Goal: Task Accomplishment & Management: Complete application form

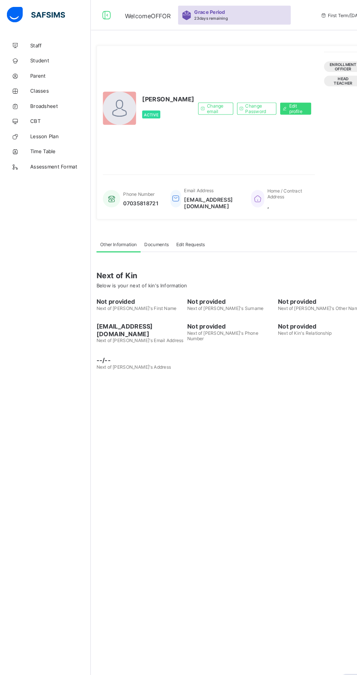
click at [102, 15] on icon at bounding box center [103, 14] width 12 height 11
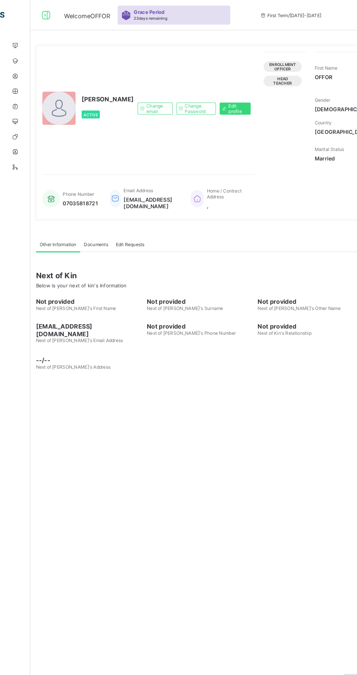
click at [42, 19] on icon at bounding box center [44, 14] width 12 height 11
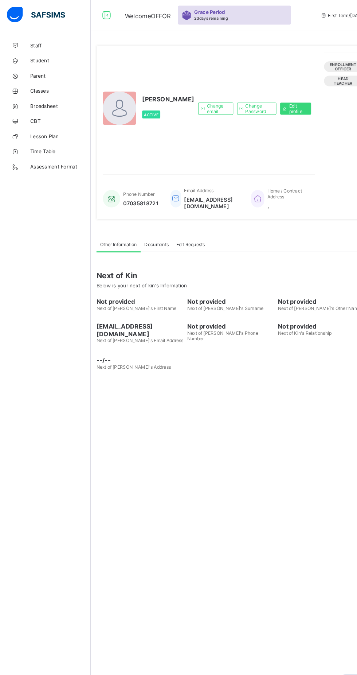
click at [100, 18] on icon at bounding box center [103, 14] width 12 height 11
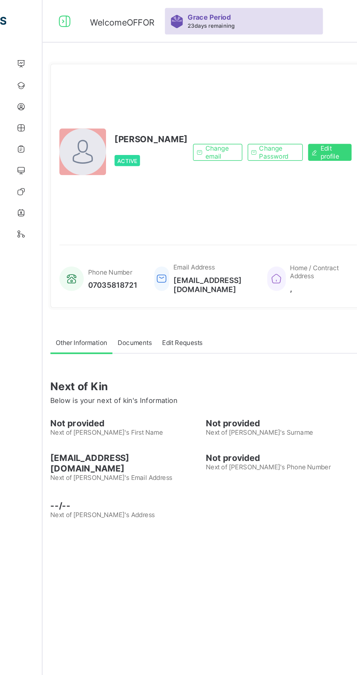
click at [48, 12] on icon at bounding box center [44, 14] width 12 height 11
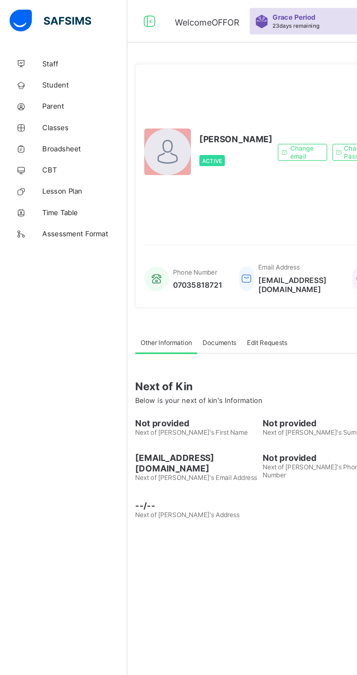
click at [99, 9] on icon at bounding box center [103, 14] width 12 height 11
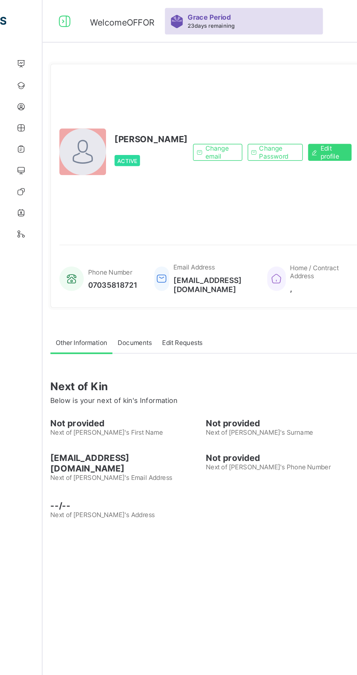
click at [48, 13] on icon at bounding box center [44, 14] width 12 height 11
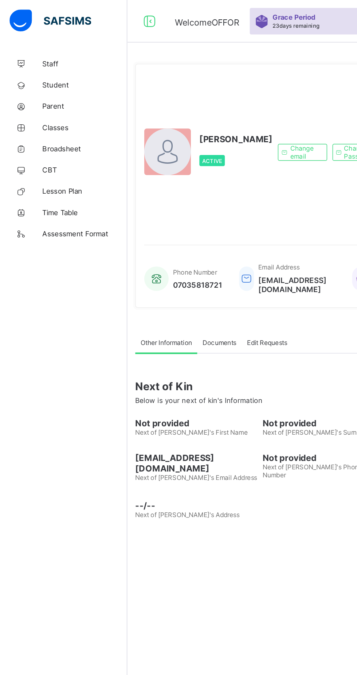
click at [41, 87] on span "Classes" at bounding box center [58, 88] width 58 height 6
click at [44, 81] on link "Classes" at bounding box center [44, 87] width 88 height 15
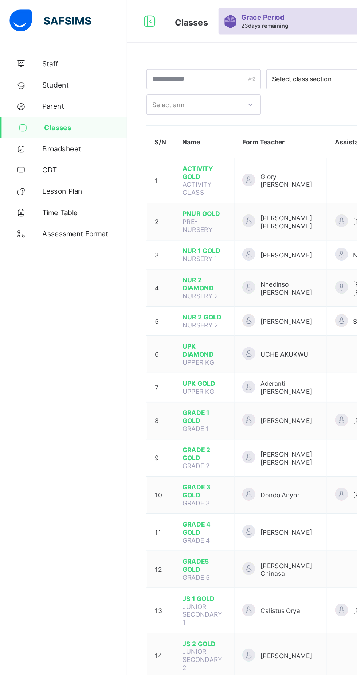
click at [138, 115] on span "ACTIVITY GOLD" at bounding box center [140, 118] width 30 height 11
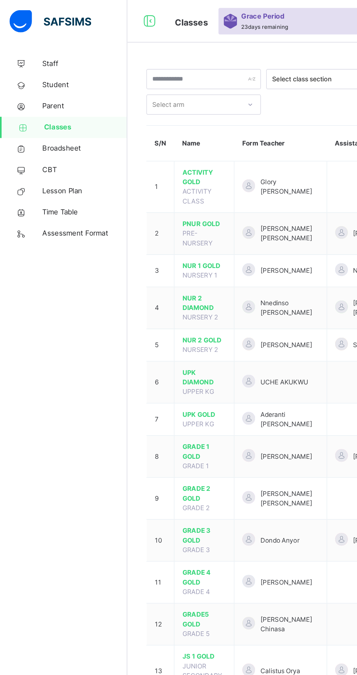
click at [135, 121] on span "ACTIVITY GOLD" at bounding box center [140, 121] width 30 height 13
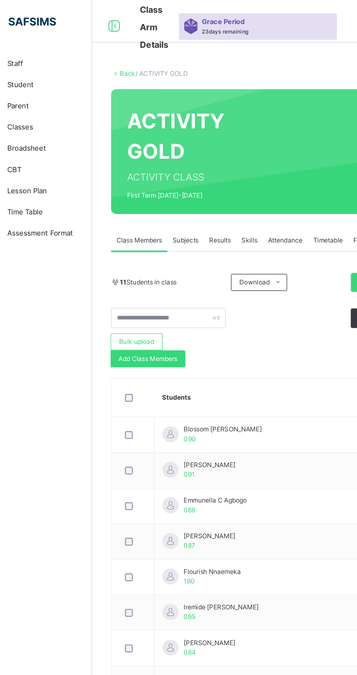
click at [153, 163] on span "Subjects" at bounding box center [152, 165] width 18 height 7
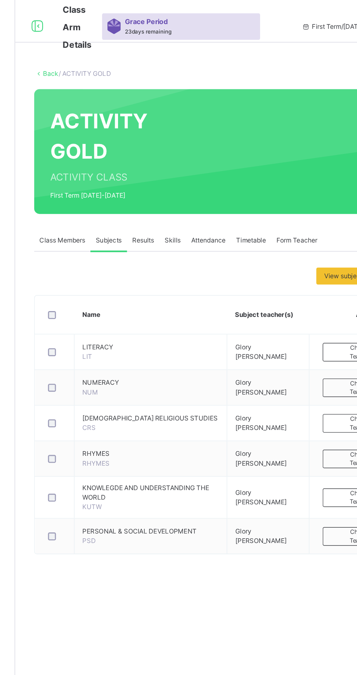
click at [180, 166] on span "Results" at bounding box center [175, 165] width 15 height 7
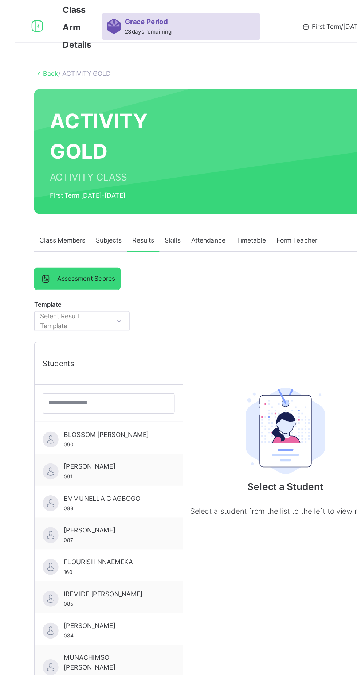
click at [203, 168] on div "Skills" at bounding box center [196, 165] width 18 height 15
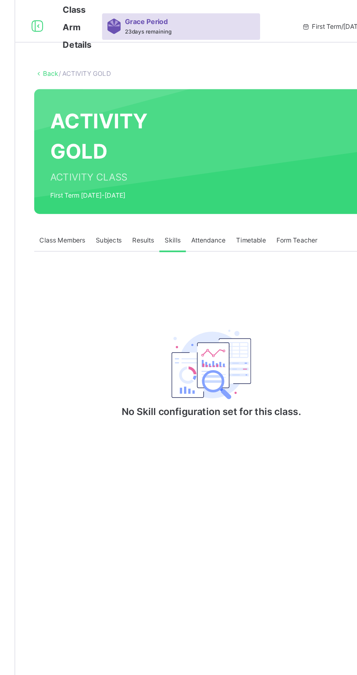
click at [152, 165] on span "Subjects" at bounding box center [152, 165] width 18 height 7
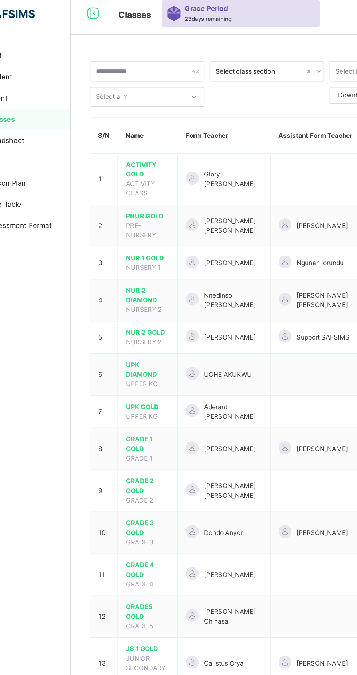
click at [136, 231] on span "NUR 2 GOLD" at bounding box center [140, 234] width 30 height 7
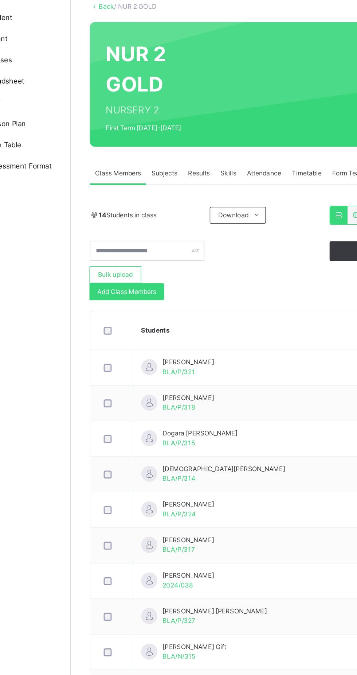
click at [158, 163] on span "Subjects" at bounding box center [152, 165] width 18 height 7
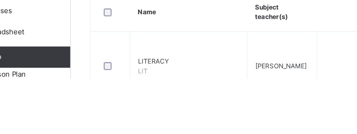
scroll to position [146, 0]
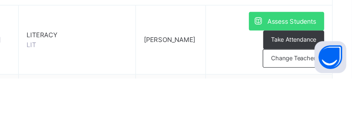
click at [310, 98] on div "Assess Students" at bounding box center [313, 94] width 52 height 13
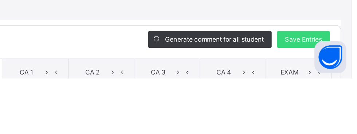
type input "*"
type input "**"
type input "*"
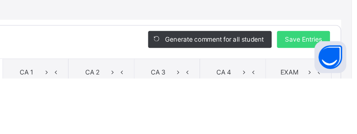
type input "*"
type input "**"
type input "*"
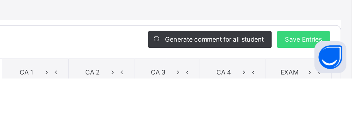
type input "**"
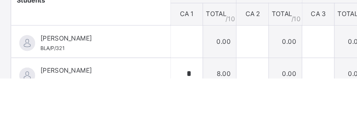
scroll to position [60, 0]
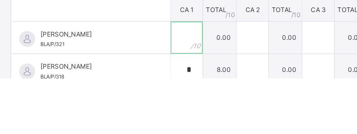
click at [139, 108] on input "text" at bounding box center [128, 106] width 22 height 22
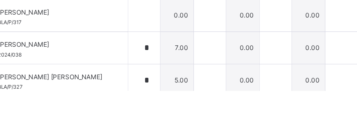
scroll to position [66, 0]
type input "*"
click at [139, 84] on div at bounding box center [128, 82] width 22 height 22
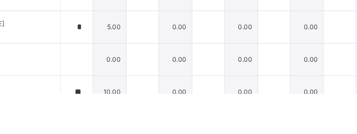
scroll to position [173, 0]
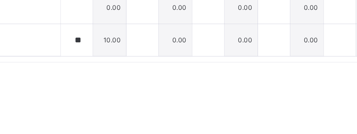
type input "*"
click at [139, 98] on div at bounding box center [128, 96] width 22 height 22
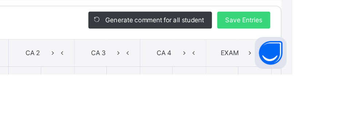
scroll to position [11, 0]
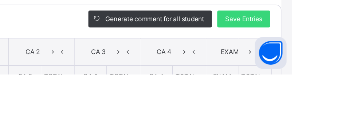
type input "*"
click at [337, 96] on span "Save Entries" at bounding box center [325, 96] width 26 height 7
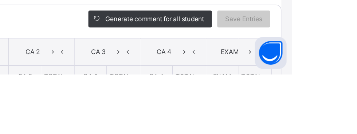
scroll to position [191, 0]
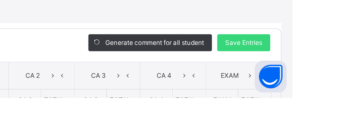
type input "*"
type input "**"
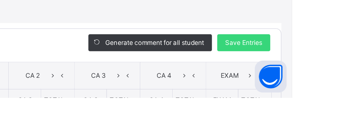
type input "*"
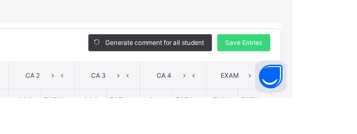
type input "**"
type input "*"
type input "**"
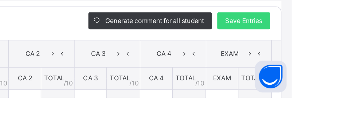
scroll to position [26, 0]
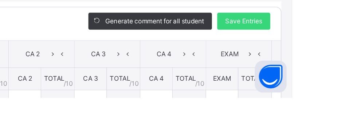
click at [337, 81] on span "Save Entries" at bounding box center [325, 81] width 26 height 7
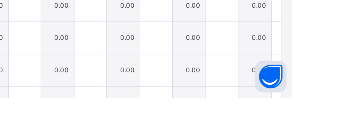
scroll to position [97, 0]
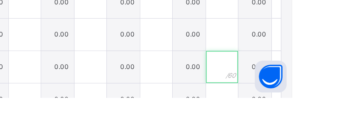
click at [320, 121] on input "text" at bounding box center [309, 113] width 22 height 22
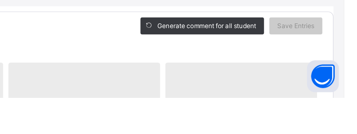
scroll to position [191, 0]
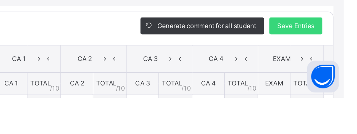
type input "*"
type input "**"
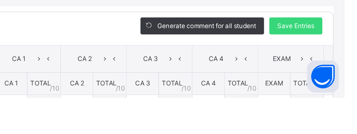
type input "*"
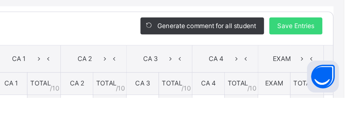
type input "**"
type input "*"
type input "**"
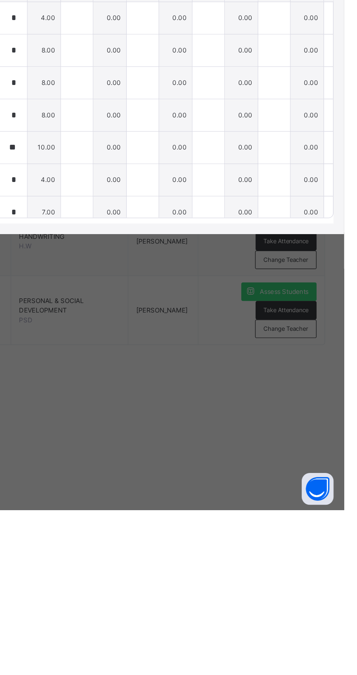
scroll to position [0, 0]
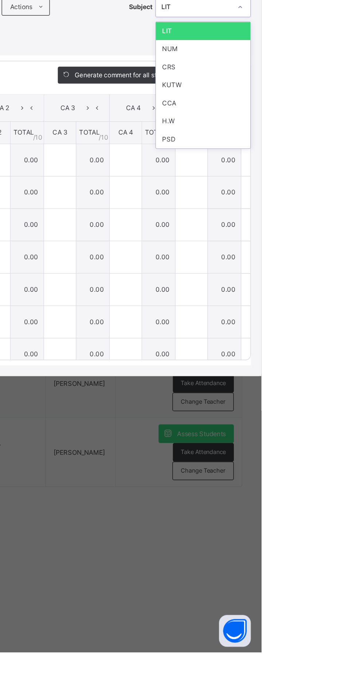
click at [336, 267] on div "NUM" at bounding box center [317, 261] width 65 height 12
click at [350, 324] on div "Score Sheet Score Sheet Show Comments Generate comment for all student Save Ent…" at bounding box center [178, 361] width 343 height 236
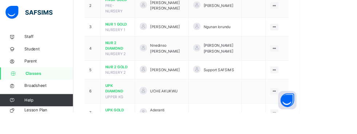
scroll to position [150, 0]
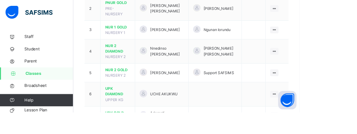
click at [127, 80] on span "NUR 2 GOLD" at bounding box center [140, 83] width 30 height 7
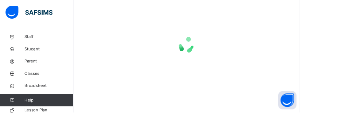
scroll to position [51, 0]
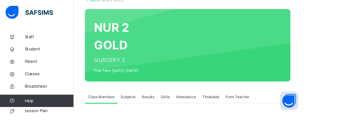
click at [149, 111] on span "Subjects" at bounding box center [152, 114] width 18 height 7
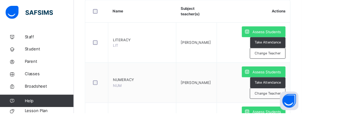
click at [318, 83] on span "Assess Students" at bounding box center [316, 85] width 34 height 7
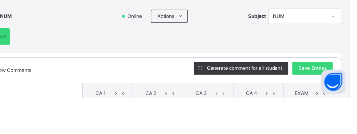
scroll to position [18, 0]
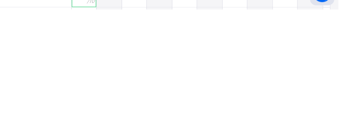
scroll to position [45, 0]
type input "*"
type input "**"
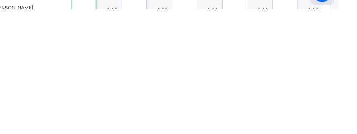
click at [139, 137] on input "text" at bounding box center [128, 135] width 22 height 22
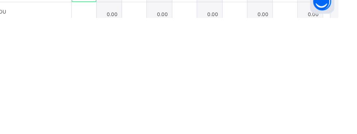
scroll to position [102, 0]
type input "**"
click at [139, 131] on input "text" at bounding box center [128, 130] width 22 height 22
type input "**"
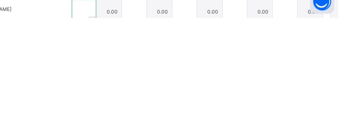
click at [139, 131] on input "text" at bounding box center [128, 129] width 22 height 22
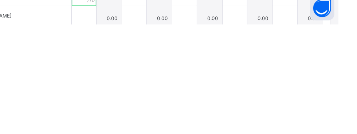
scroll to position [150, 0]
type input "**"
click at [139, 127] on input "text" at bounding box center [128, 127] width 22 height 22
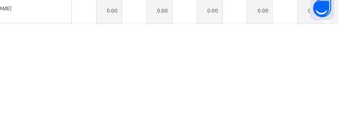
type input "*"
click at [139, 123] on div at bounding box center [128, 122] width 22 height 22
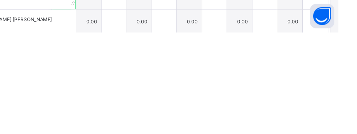
scroll to position [47, 0]
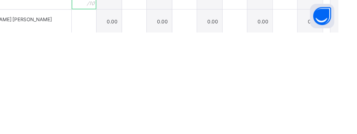
type input "*"
click at [139, 126] on input "text" at bounding box center [128, 124] width 22 height 22
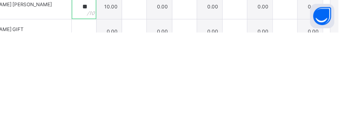
scroll to position [173, 0]
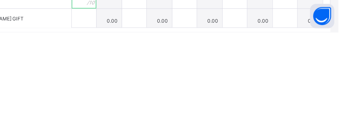
type input "**"
click at [70, 121] on span "NWANKWO GIFT" at bounding box center [64, 121] width 73 height 7
click at [139, 54] on input "*" at bounding box center [128, 57] width 22 height 22
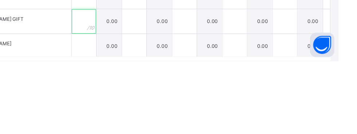
click at [139, 97] on input "text" at bounding box center [128, 98] width 22 height 22
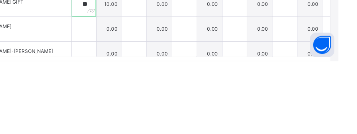
scroll to position [96, 0]
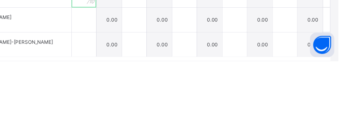
type input "**"
click at [139, 93] on input "text" at bounding box center [128, 97] width 22 height 22
type input "*"
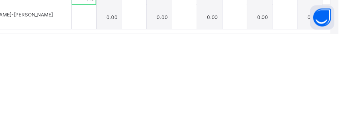
type input "**"
click at [139, 119] on input "text" at bounding box center [128, 119] width 22 height 22
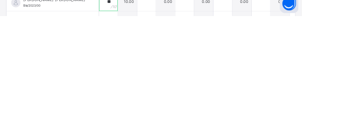
scroll to position [136, 0]
type input "**"
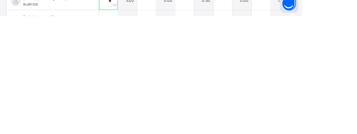
type input "*"
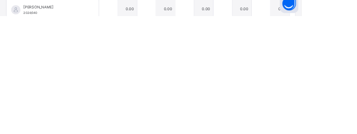
scroll to position [166, 0]
click at [139, 125] on input "text" at bounding box center [128, 126] width 22 height 22
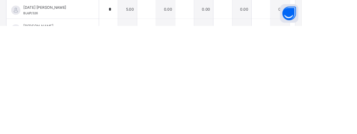
scroll to position [146, 0]
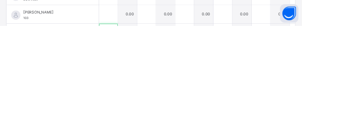
type input "**"
click at [139, 120] on input "text" at bounding box center [128, 120] width 22 height 22
type input "*"
click at [357, 145] on div "NUR 2 GOLD : NUM Online Actions Download Empty Score Sheet Upload/map score she…" at bounding box center [178, 11] width 357 height 271
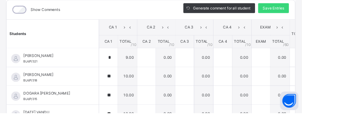
scroll to position [63, 0]
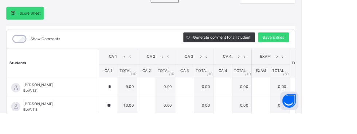
click at [337, 45] on span "Save Entries" at bounding box center [325, 44] width 26 height 7
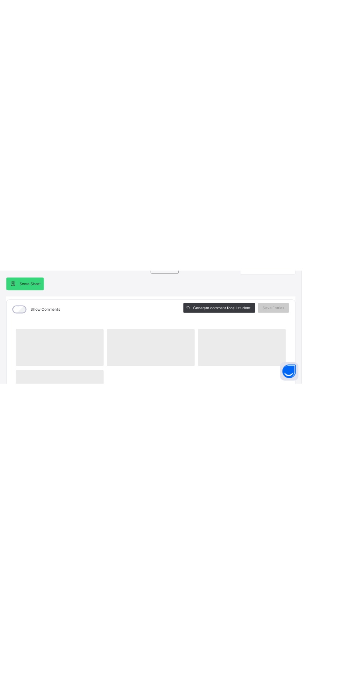
scroll to position [0, 0]
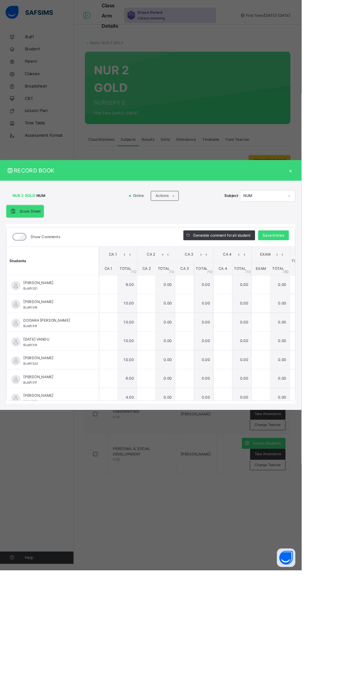
type input "*"
type input "**"
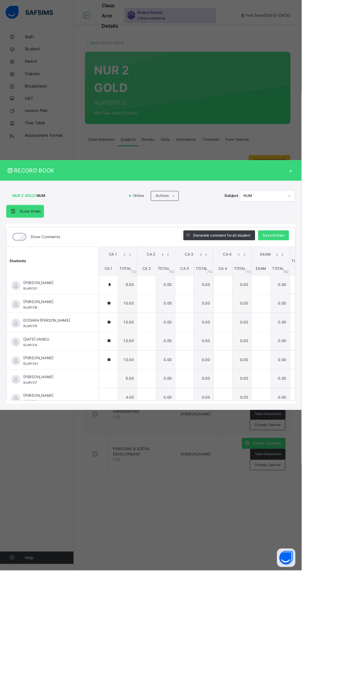
type input "*"
type input "**"
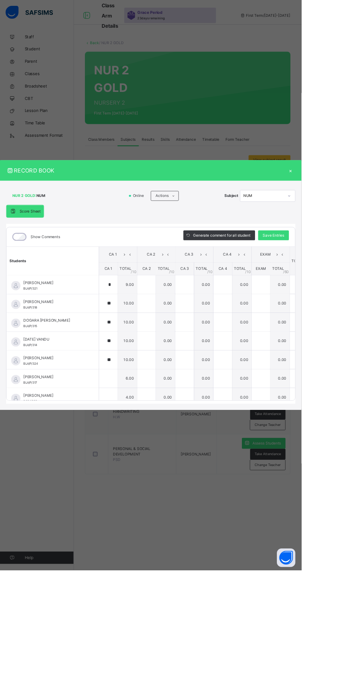
type input "**"
type input "*"
type input "**"
click at [320, 437] on input "text" at bounding box center [309, 426] width 22 height 22
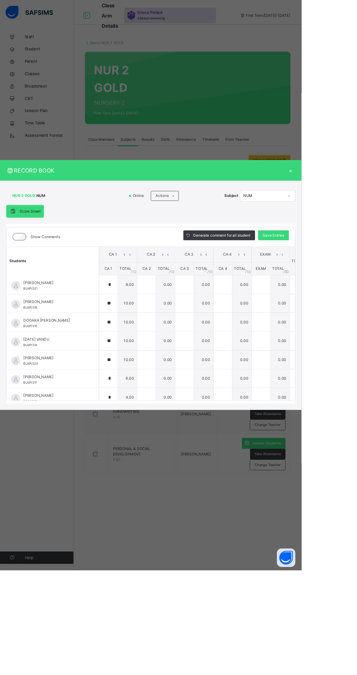
click at [320, 437] on div at bounding box center [309, 426] width 22 height 22
click at [320, 437] on input "text" at bounding box center [309, 426] width 22 height 22
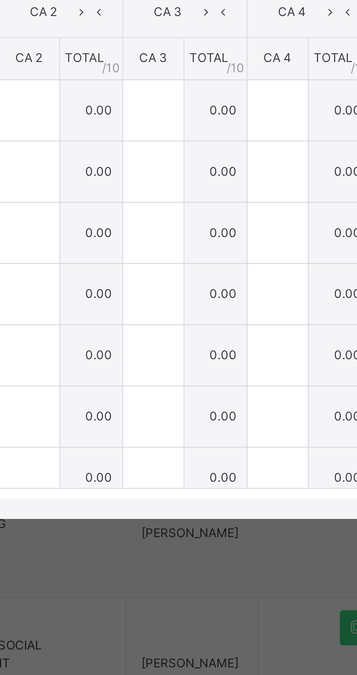
scroll to position [17, 0]
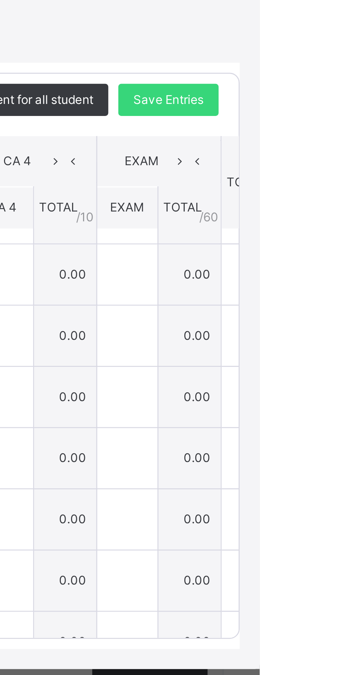
click at [337, 282] on span "Save Entries" at bounding box center [325, 278] width 26 height 7
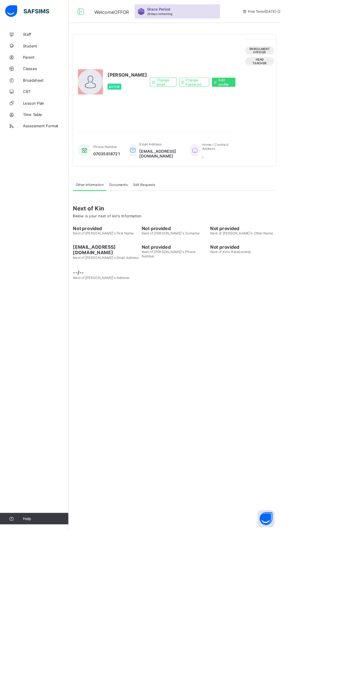
click at [99, 19] on icon at bounding box center [103, 14] width 12 height 11
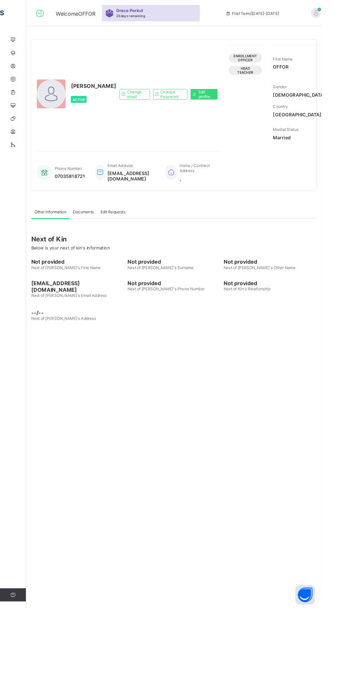
click at [45, 15] on icon at bounding box center [44, 14] width 12 height 11
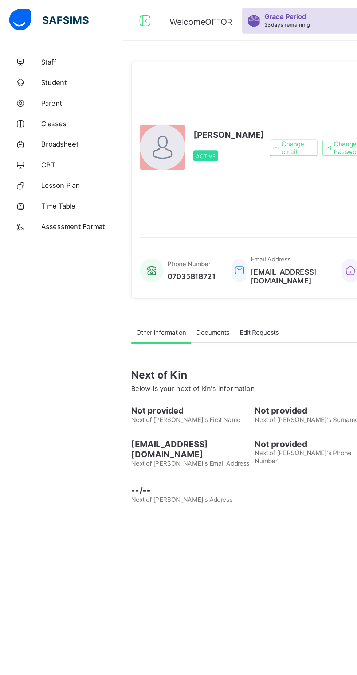
click at [47, 88] on span "Classes" at bounding box center [58, 88] width 58 height 6
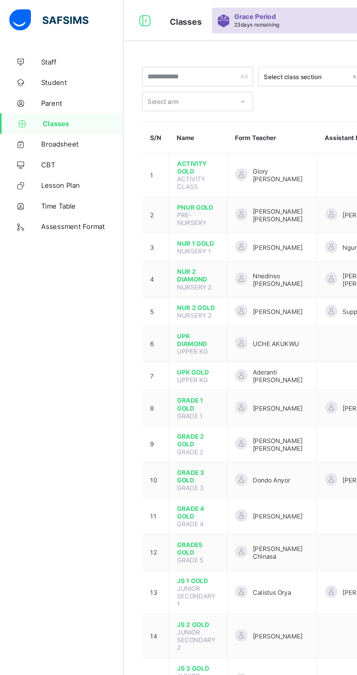
click at [141, 306] on span "GRADE 2 GOLD" at bounding box center [140, 311] width 30 height 11
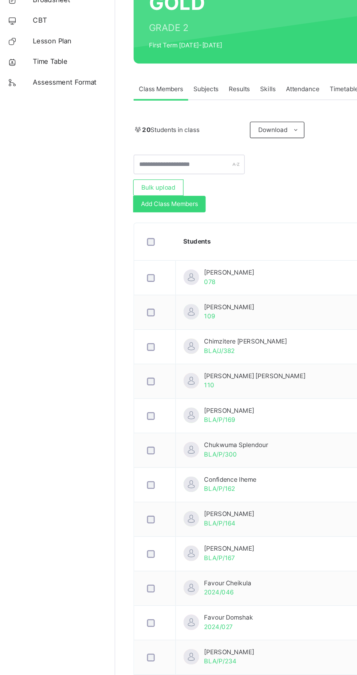
click at [156, 166] on span "Subjects" at bounding box center [152, 165] width 18 height 7
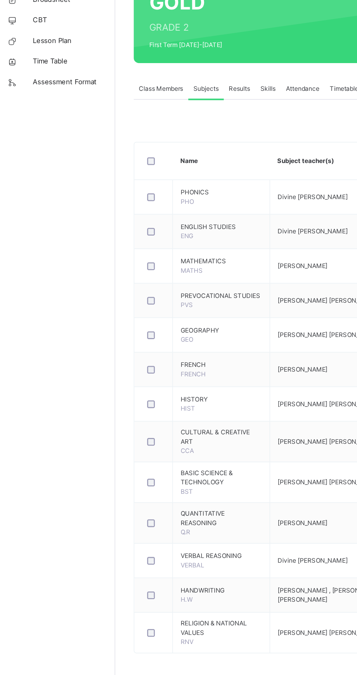
click at [107, 23] on icon at bounding box center [103, 18] width 12 height 13
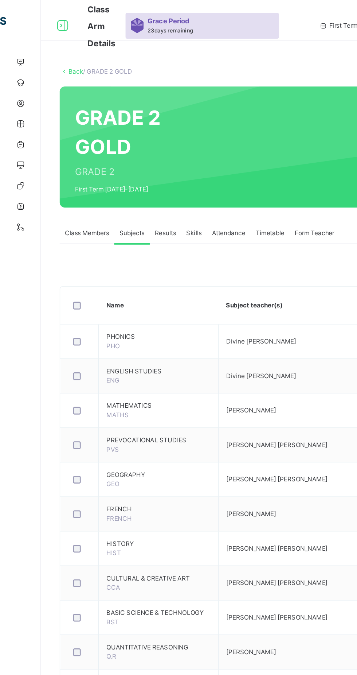
click at [45, 15] on icon at bounding box center [44, 18] width 12 height 13
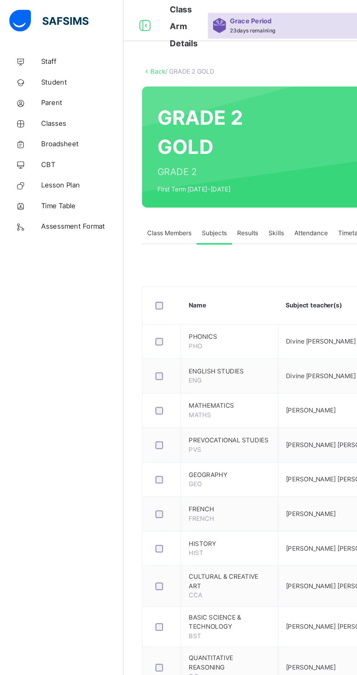
click at [46, 88] on span "Classes" at bounding box center [58, 87] width 58 height 7
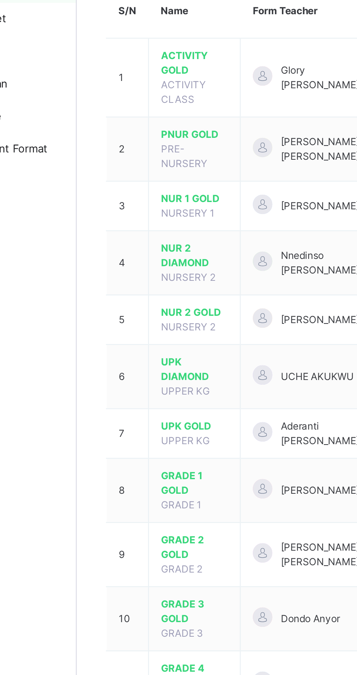
click at [139, 231] on span "NUR 2 GOLD" at bounding box center [140, 234] width 30 height 7
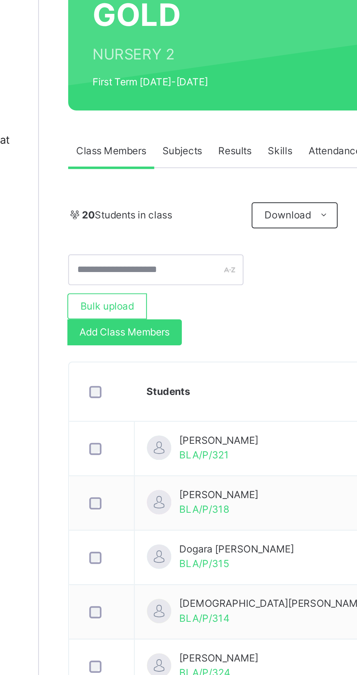
click at [150, 165] on span "Subjects" at bounding box center [152, 165] width 18 height 7
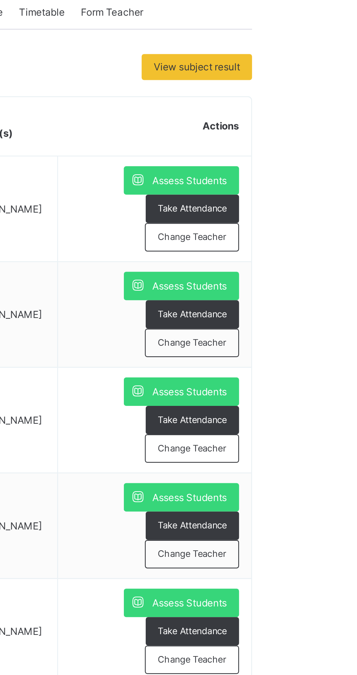
click at [330, 282] on div "Assess Students" at bounding box center [313, 288] width 52 height 13
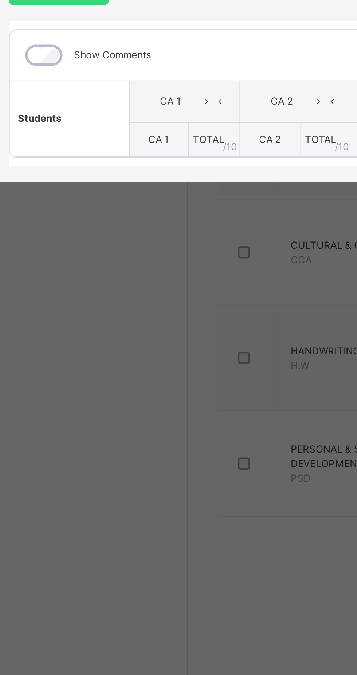
click at [94, 553] on div "RECORD BOOK × GRADE 2 GOLD : NUM Online Actions Download Empty Score Sheet Uplo…" at bounding box center [178, 337] width 357 height 675
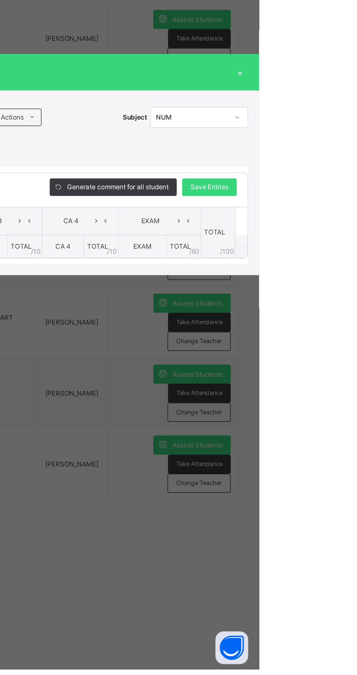
click at [350, 281] on div "×" at bounding box center [344, 276] width 11 height 10
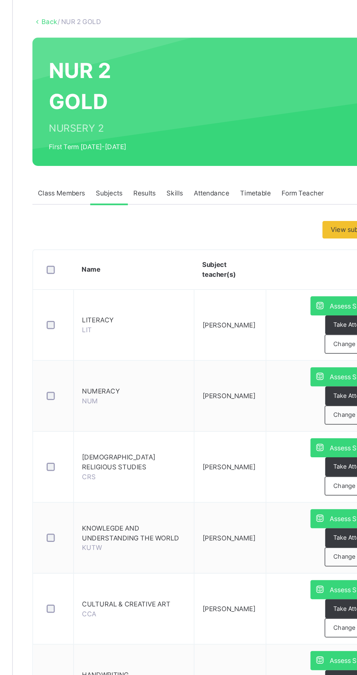
click at [320, 237] on div "Assess Students" at bounding box center [313, 240] width 52 height 13
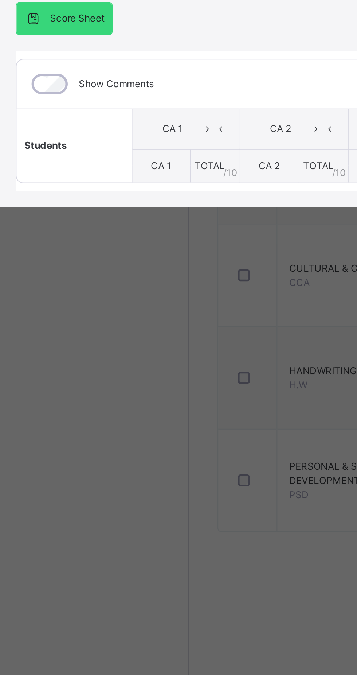
click at [44, 313] on div "GRADE 2 GOLD : LIT" at bounding box center [77, 306] width 140 height 14
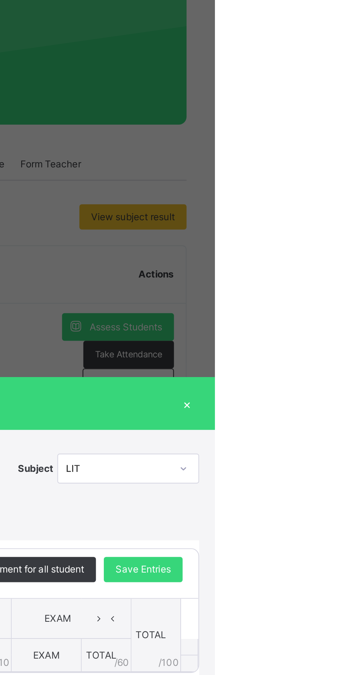
click at [357, 341] on div "RECORD BOOK × GRADE 2 GOLD : LIT Online Actions Download Empty Score Sheet Uplo…" at bounding box center [178, 337] width 357 height 675
click at [357, 345] on div "RECORD BOOK × GRADE 2 GOLD : LIT Online Actions Download Empty Score Sheet Uplo…" at bounding box center [178, 337] width 357 height 675
click at [357, 339] on div "RECORD BOOK × GRADE 2 GOLD : LIT Online Actions Download Empty Score Sheet Uplo…" at bounding box center [178, 337] width 357 height 675
click at [357, 345] on div "RECORD BOOK × GRADE 2 GOLD : LIT Online Actions Download Empty Score Sheet Uplo…" at bounding box center [178, 337] width 357 height 675
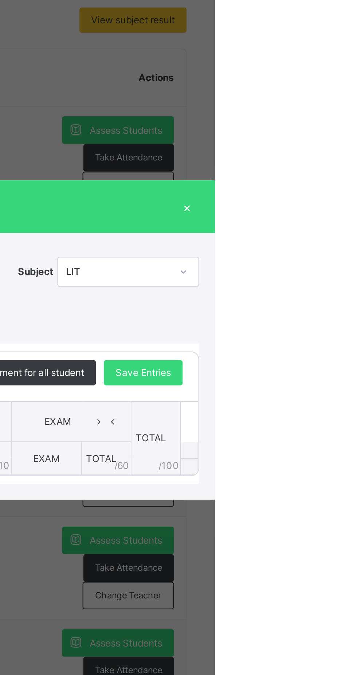
click at [350, 281] on div "×" at bounding box center [344, 276] width 11 height 10
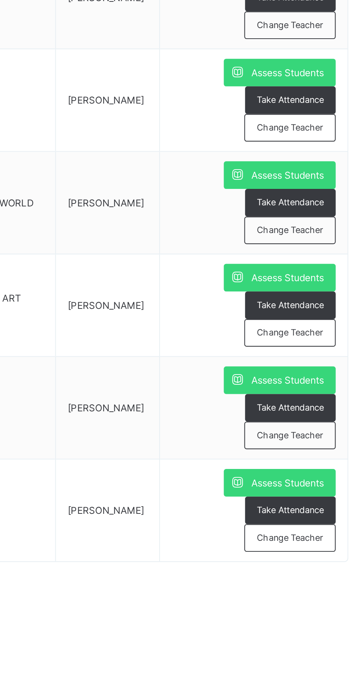
click at [313, 481] on div "Assess Students" at bounding box center [313, 477] width 52 height 13
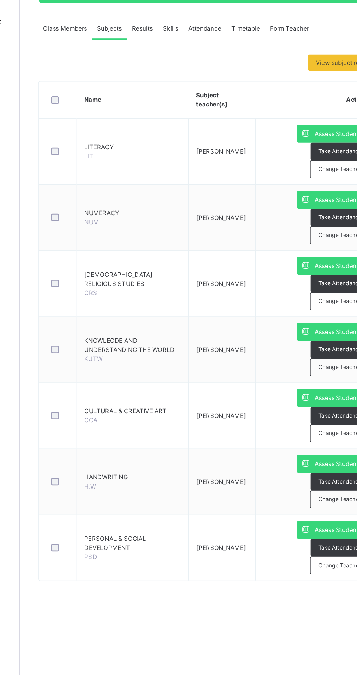
click at [304, 484] on div "Take Attendance" at bounding box center [318, 490] width 42 height 13
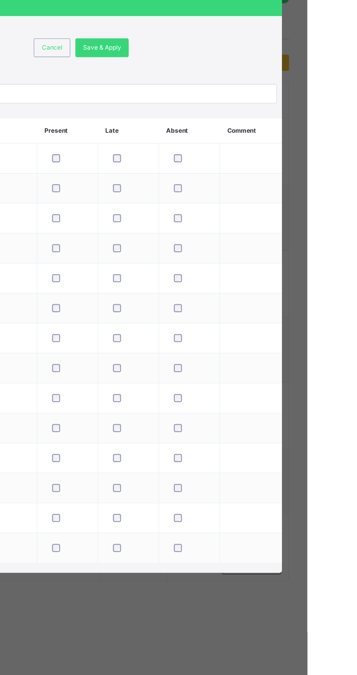
click at [332, 142] on div "×" at bounding box center [328, 134] width 7 height 15
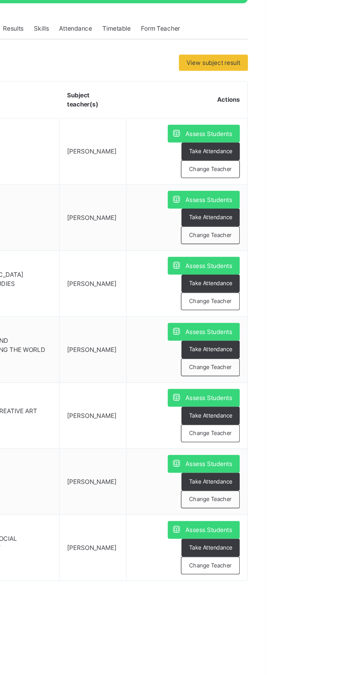
click at [318, 478] on span "Assess Students" at bounding box center [316, 478] width 34 height 7
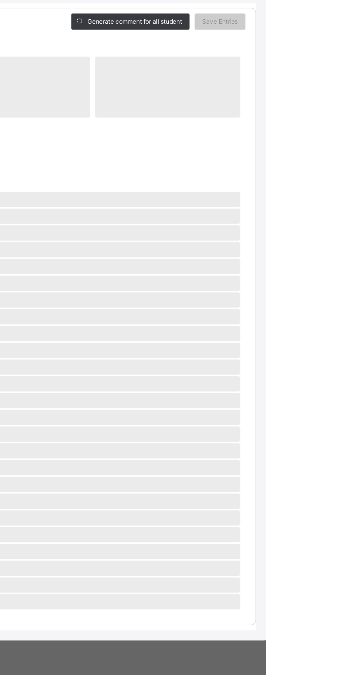
click at [185, 293] on span "‌" at bounding box center [179, 287] width 320 height 11
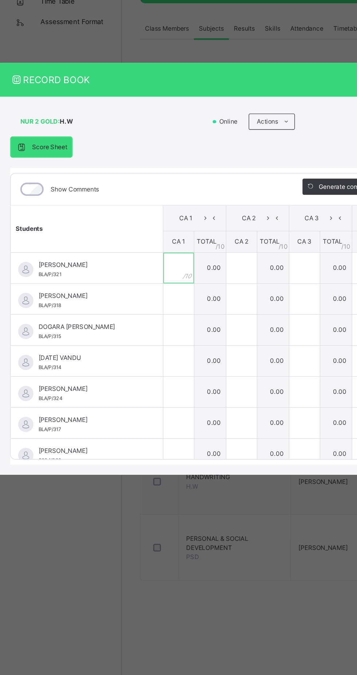
click at [139, 348] on input "text" at bounding box center [128, 337] width 22 height 22
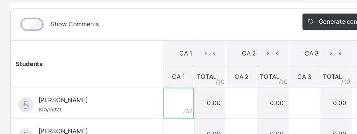
scroll to position [64, 0]
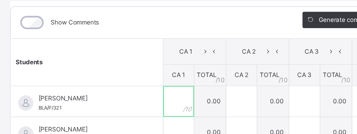
click at [139, 101] on input "text" at bounding box center [128, 101] width 22 height 22
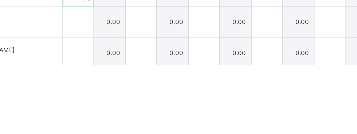
scroll to position [86, 0]
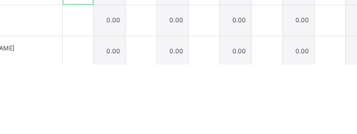
type input "*"
click at [139, 104] on div at bounding box center [128, 102] width 22 height 22
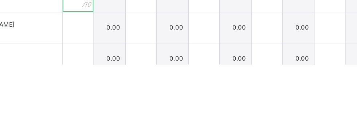
scroll to position [103, 0]
type input "**"
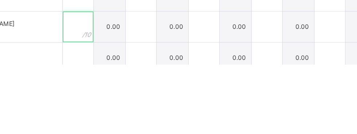
click at [139, 104] on input "text" at bounding box center [128, 107] width 22 height 22
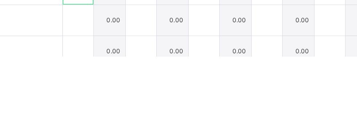
scroll to position [125, 0]
type input "**"
click at [117, 108] on div "EPIPHANY VANDU BLA/P/314" at bounding box center [62, 108] width 109 height 22
click at [139, 82] on input "**" at bounding box center [128, 85] width 22 height 22
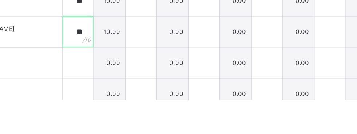
scroll to position [42, 0]
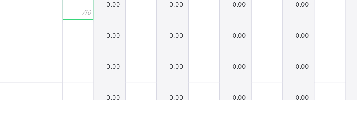
click at [139, 71] on div at bounding box center [128, 66] width 22 height 22
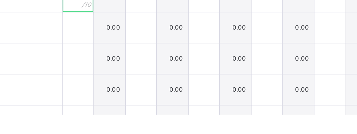
scroll to position [61, 0]
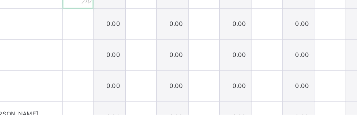
type input "**"
click at [139, 67] on div at bounding box center [128, 69] width 22 height 22
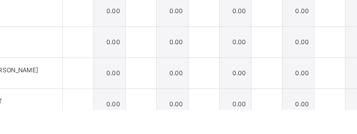
scroll to position [90, 0]
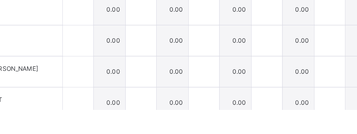
type input "**"
click at [139, 63] on div at bounding box center [128, 62] width 22 height 22
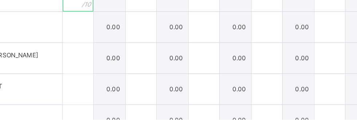
scroll to position [109, 0]
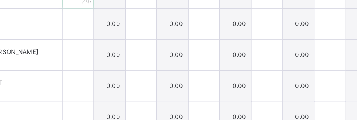
type input "*"
click at [139, 61] on div at bounding box center [128, 65] width 22 height 22
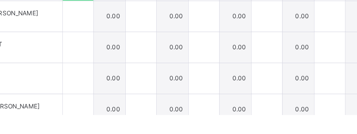
scroll to position [149, 0]
type input "**"
click at [139, 65] on input "text" at bounding box center [128, 63] width 22 height 22
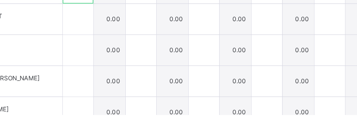
scroll to position [124, 0]
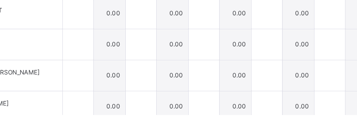
type input "*"
click at [139, 69] on div at bounding box center [128, 61] width 22 height 22
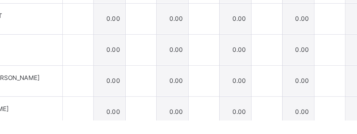
click at [139, 64] on div at bounding box center [128, 61] width 22 height 22
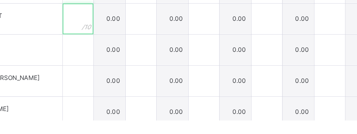
click at [139, 63] on input "text" at bounding box center [128, 61] width 22 height 22
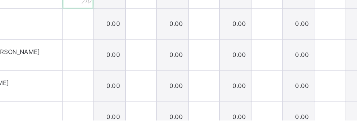
scroll to position [146, 0]
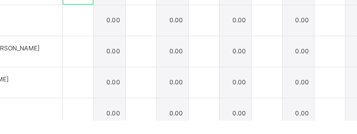
type input "**"
click at [139, 64] on input "text" at bounding box center [128, 62] width 22 height 22
type input "*"
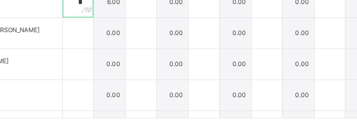
scroll to position [173, 0]
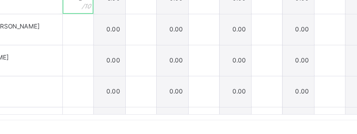
type input "*"
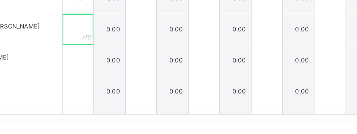
click at [139, 65] on div at bounding box center [128, 69] width 22 height 22
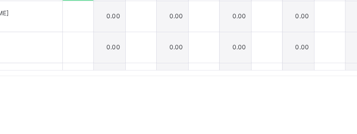
type input "*"
click at [139, 100] on input "text" at bounding box center [128, 91] width 22 height 22
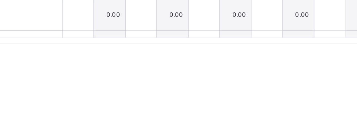
type input "*"
click at [139, 115] on input "text" at bounding box center [128, 113] width 22 height 22
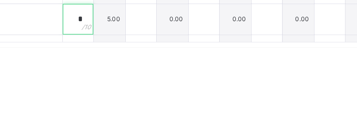
scroll to position [162, 0]
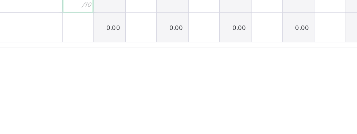
type input "*"
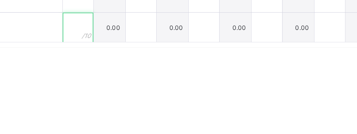
click at [139, 122] on div at bounding box center [128, 120] width 22 height 22
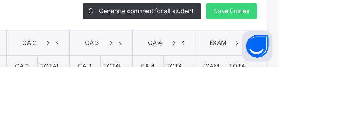
scroll to position [14, 0]
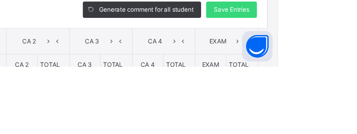
type input "**"
click at [337, 94] on span "Save Entries" at bounding box center [325, 93] width 26 height 7
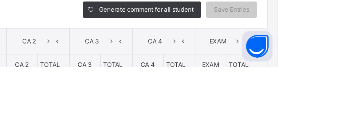
scroll to position [42, 0]
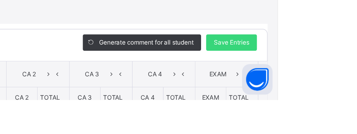
type input "*"
type input "**"
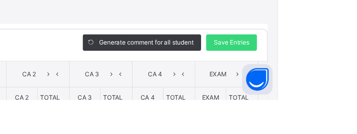
type input "*"
type input "**"
type input "*"
type input "**"
type input "*"
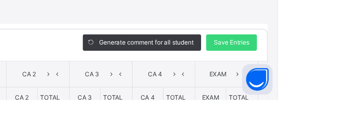
type input "*"
type input "**"
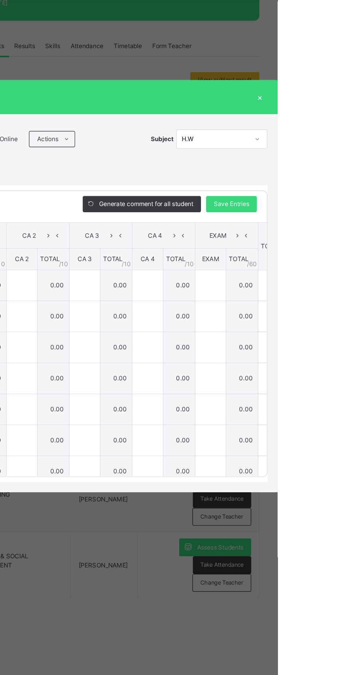
scroll to position [0, 0]
click at [337, 282] on span "Save Entries" at bounding box center [325, 278] width 26 height 7
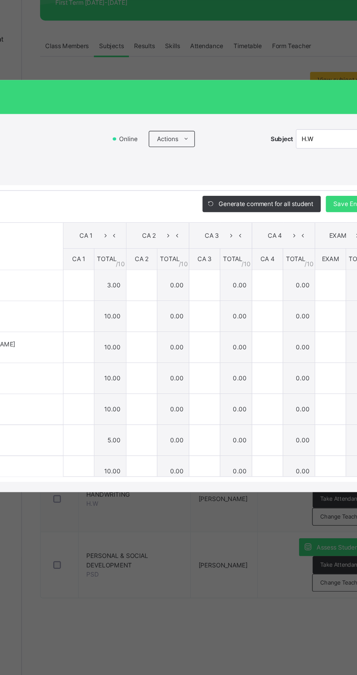
type input "*"
type input "**"
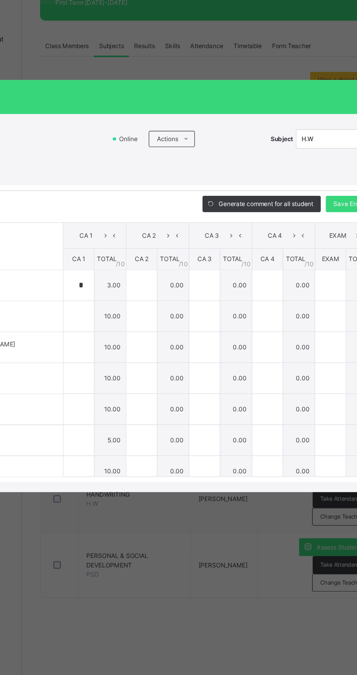
type input "*"
type input "**"
type input "*"
type input "**"
type input "*"
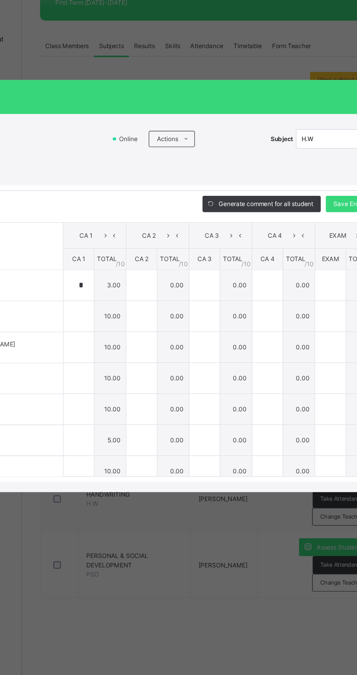
type input "*"
type input "**"
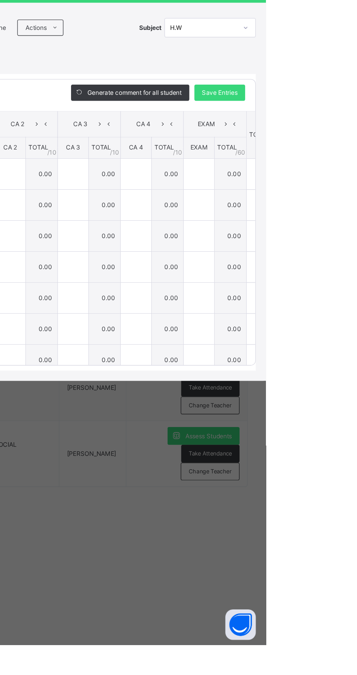
click at [343, 285] on div "Save Entries" at bounding box center [324, 279] width 36 height 12
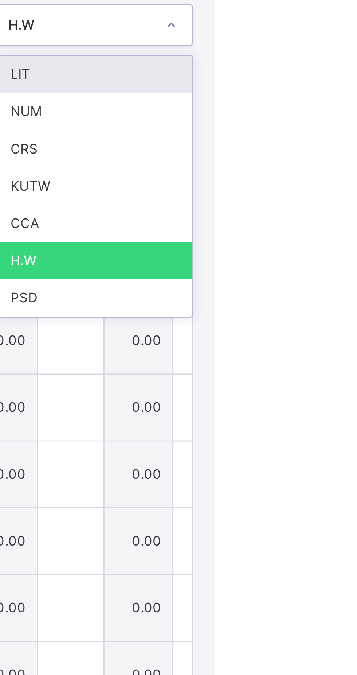
click at [331, 279] on div "CRS" at bounding box center [317, 273] width 65 height 12
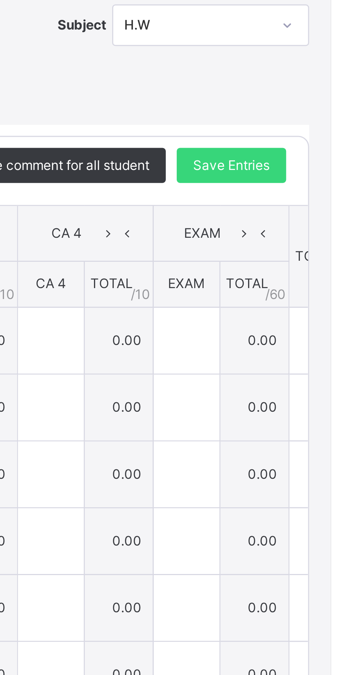
type input "*"
type input "**"
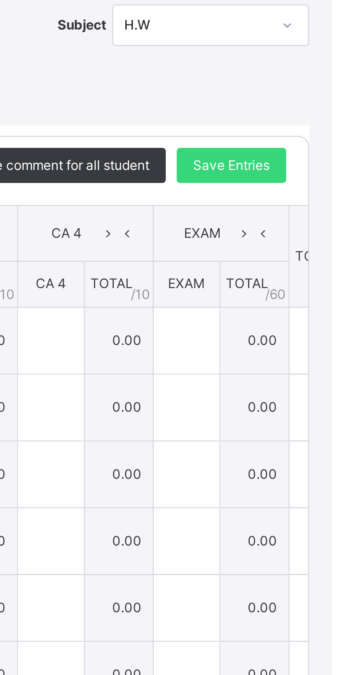
type input "*"
type input "**"
type input "*"
type input "**"
type input "*"
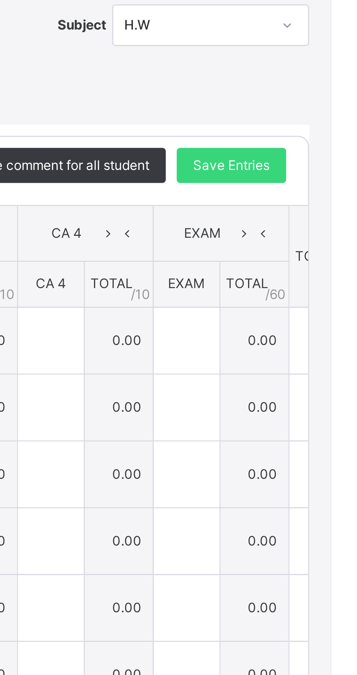
type input "*"
type input "**"
